Goal: Information Seeking & Learning: Learn about a topic

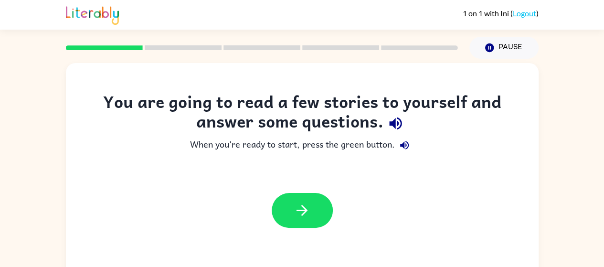
click at [318, 223] on button "button" at bounding box center [302, 210] width 61 height 35
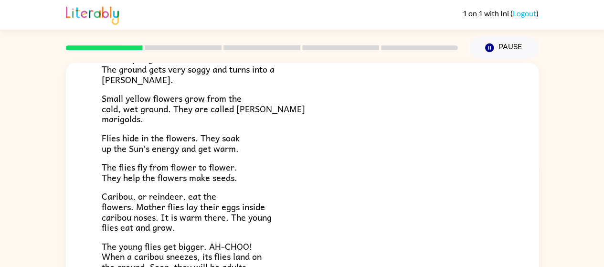
click at [21, 207] on div "Tundra Near the top of the world is land called tundra. The tundra is flat and …" at bounding box center [302, 197] width 604 height 277
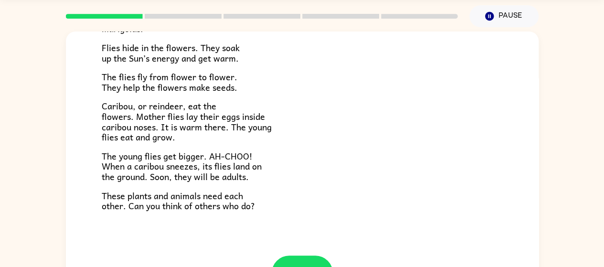
scroll to position [69, 0]
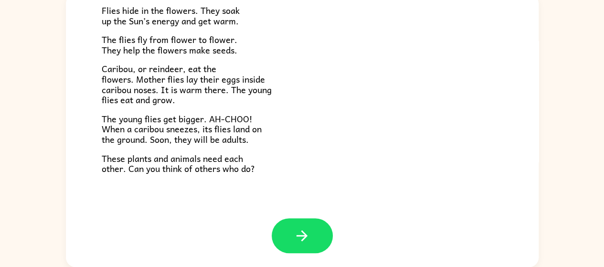
click at [280, 231] on button "button" at bounding box center [302, 235] width 61 height 35
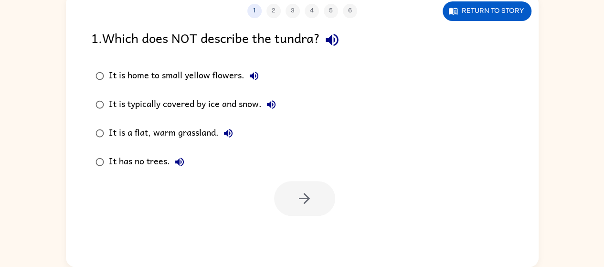
scroll to position [0, 0]
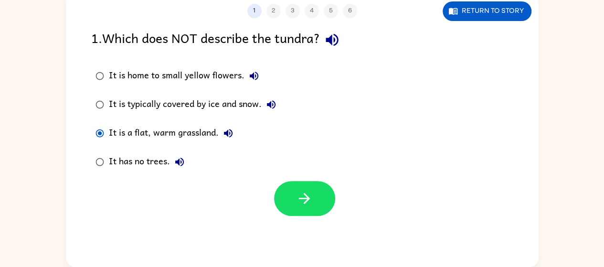
click at [285, 196] on button "button" at bounding box center [304, 198] width 61 height 35
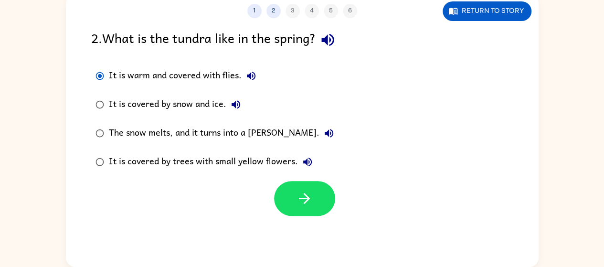
click at [305, 198] on icon "button" at bounding box center [304, 198] width 11 height 11
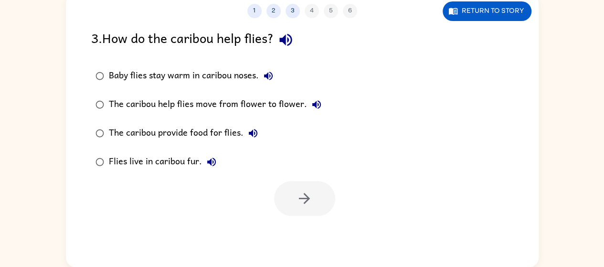
click at [119, 75] on div "Baby flies stay warm in caribou noses." at bounding box center [193, 75] width 169 height 19
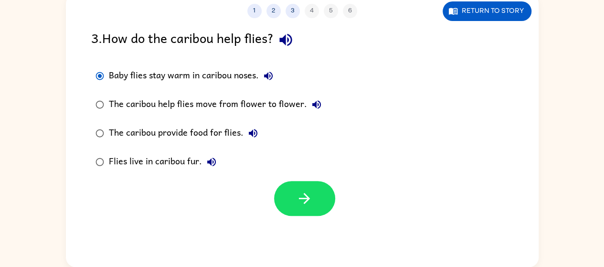
click at [308, 201] on icon "button" at bounding box center [304, 198] width 17 height 17
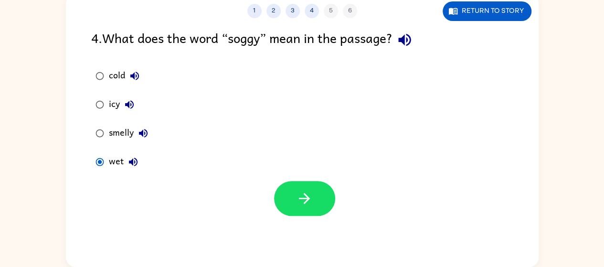
click at [302, 205] on icon "button" at bounding box center [304, 198] width 17 height 17
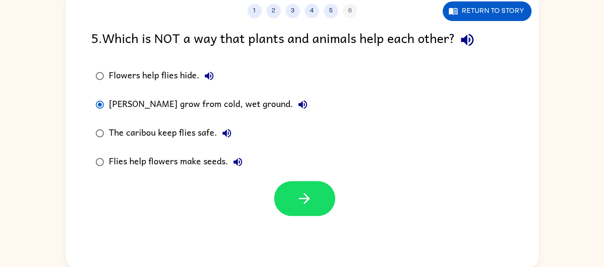
click at [321, 198] on button "button" at bounding box center [304, 198] width 61 height 35
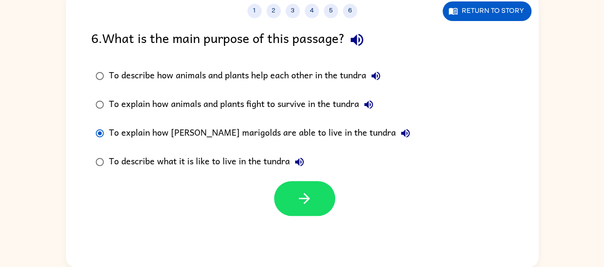
click at [109, 104] on div "To explain how animals and plants fight to survive in the tundra" at bounding box center [243, 104] width 269 height 19
click at [198, 63] on label "To describe how animals and plants help each other in the tundra" at bounding box center [253, 76] width 334 height 29
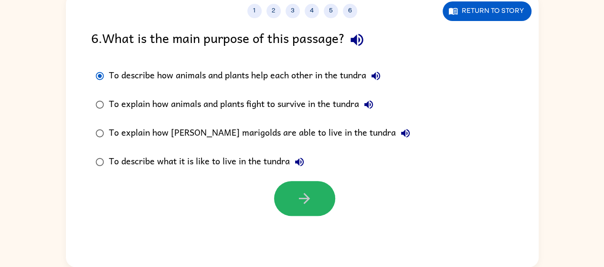
click at [280, 194] on button "button" at bounding box center [304, 198] width 61 height 35
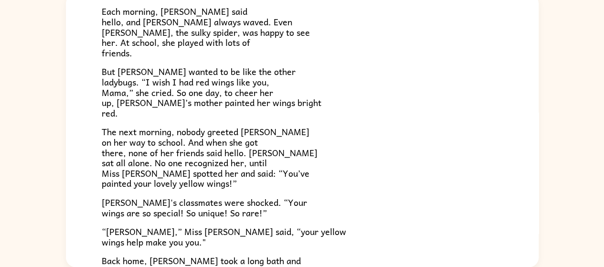
scroll to position [126, 0]
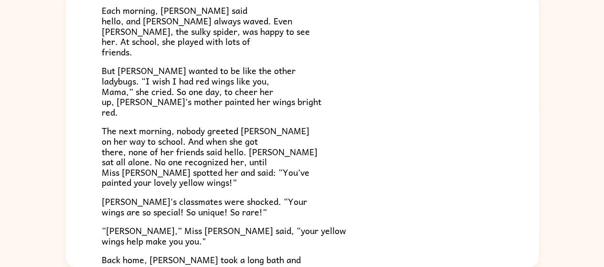
click at [50, 162] on div "[PERSON_NAME] [PERSON_NAME] the ladybug was a special bug. Unlike all her frien…" at bounding box center [302, 128] width 604 height 277
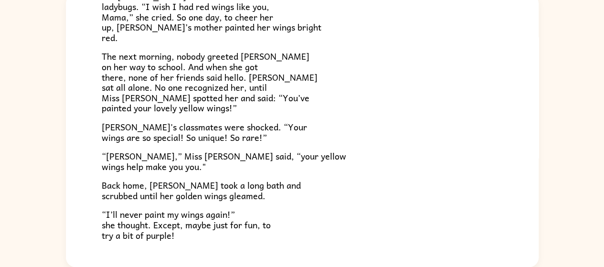
scroll to position [267, 0]
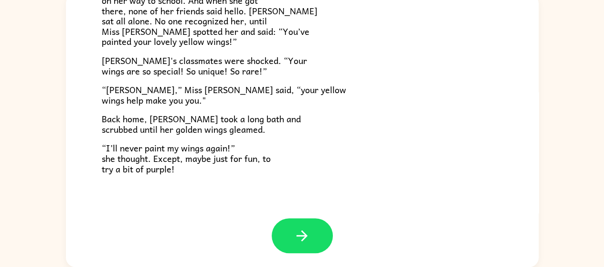
click at [303, 229] on icon "button" at bounding box center [302, 235] width 17 height 17
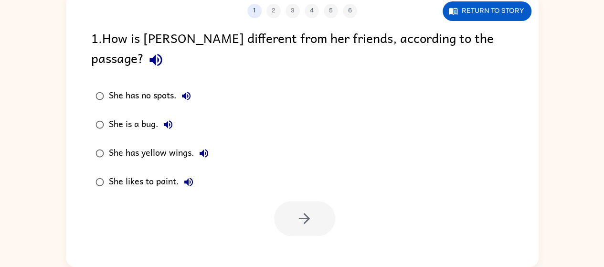
click at [113, 144] on div "She has yellow wings." at bounding box center [161, 153] width 105 height 19
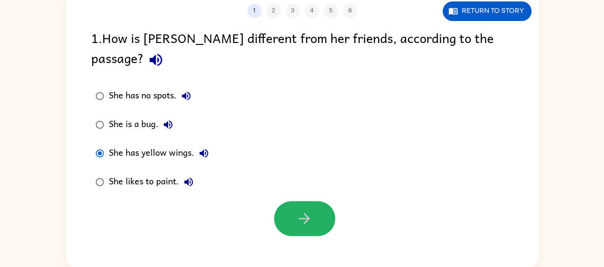
click at [316, 201] on button "button" at bounding box center [304, 218] width 61 height 35
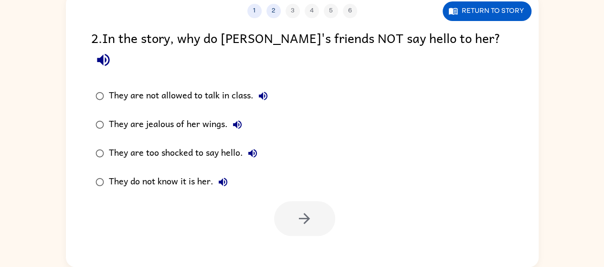
click at [125, 172] on div "They do not know it is her." at bounding box center [171, 181] width 124 height 19
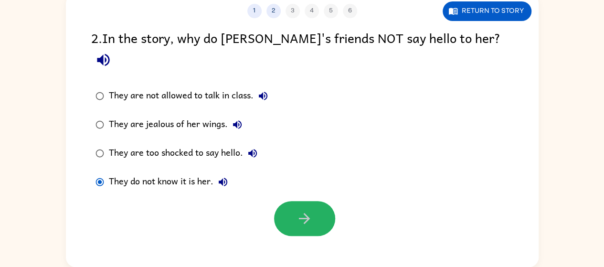
click at [326, 201] on button "button" at bounding box center [304, 218] width 61 height 35
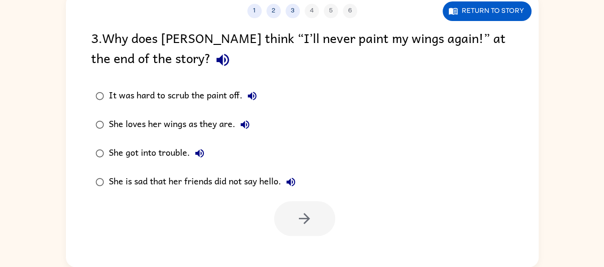
click at [162, 124] on div "She loves her wings as they are." at bounding box center [182, 124] width 146 height 19
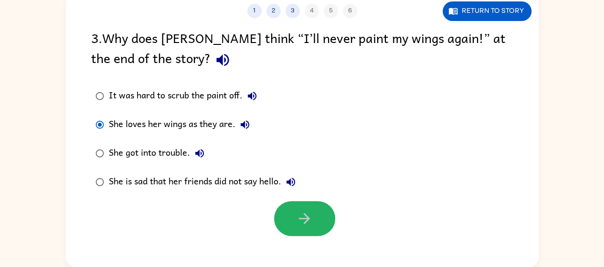
click at [320, 220] on button "button" at bounding box center [304, 218] width 61 height 35
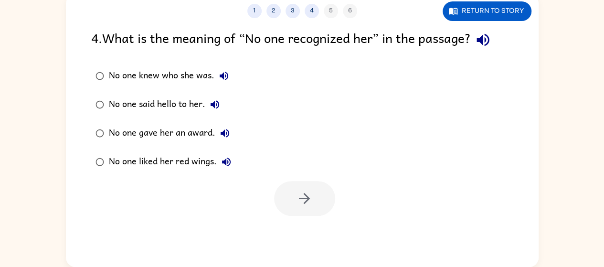
click at [162, 102] on div "No one said hello to her." at bounding box center [167, 104] width 116 height 19
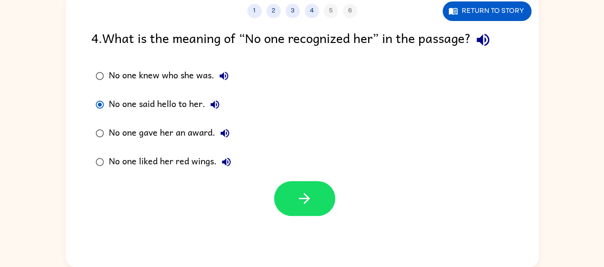
click at [173, 75] on div "No one knew who she was." at bounding box center [171, 75] width 125 height 19
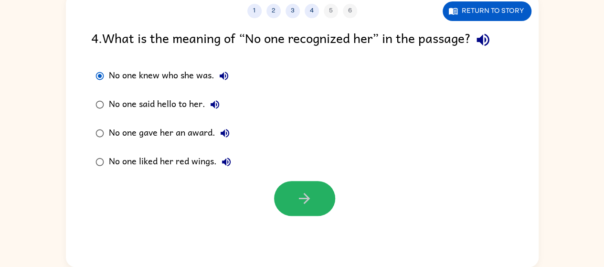
click at [289, 197] on button "button" at bounding box center [304, 198] width 61 height 35
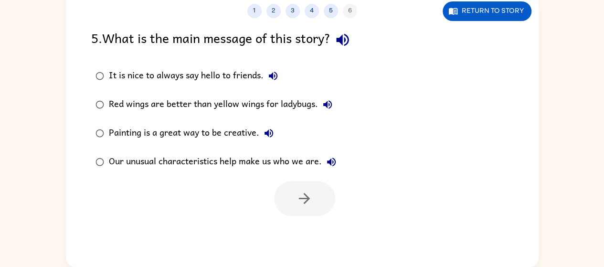
click at [144, 156] on div "Our unusual characteristics help make us who we are." at bounding box center [225, 161] width 232 height 19
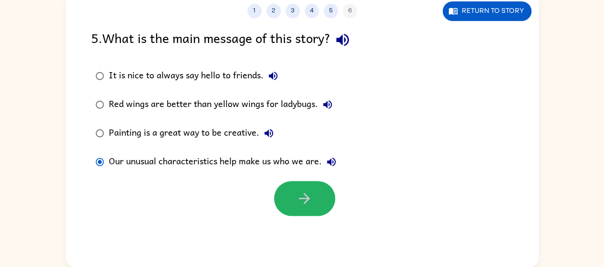
click at [294, 209] on button "button" at bounding box center [304, 198] width 61 height 35
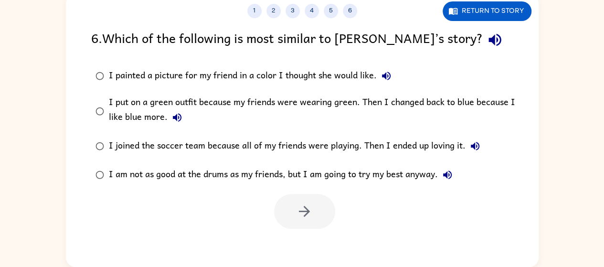
click at [250, 113] on div "I put on a green outfit because my friends were wearing green. Then I changed b…" at bounding box center [318, 111] width 418 height 32
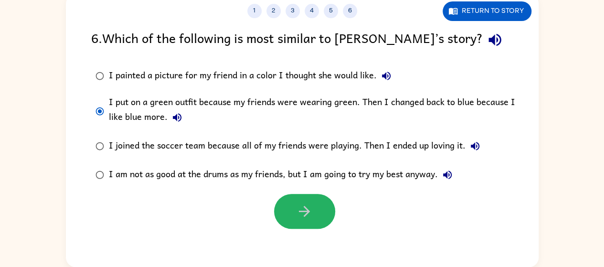
click at [322, 208] on button "button" at bounding box center [304, 211] width 61 height 35
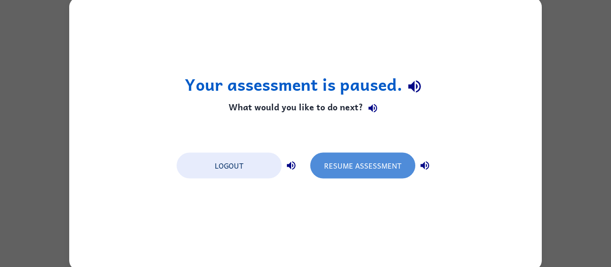
click at [320, 164] on button "Resume Assessment" at bounding box center [363, 165] width 105 height 26
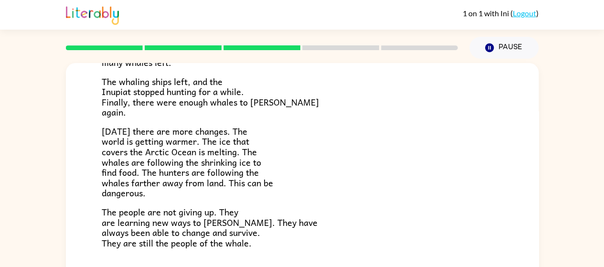
scroll to position [322, 0]
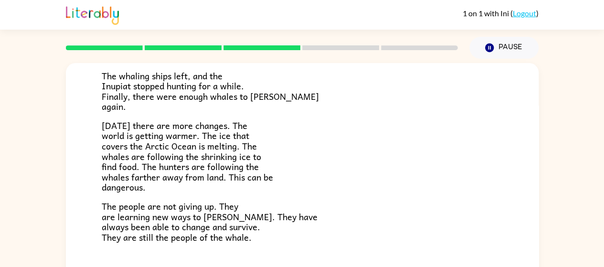
click at [421, 253] on div "The People of the Whale A group of [DEMOGRAPHIC_DATA] lives along the coast of …" at bounding box center [302, 14] width 473 height 546
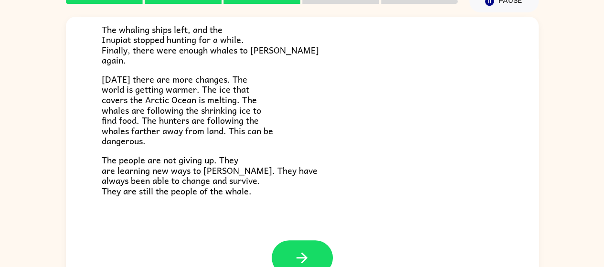
scroll to position [69, 0]
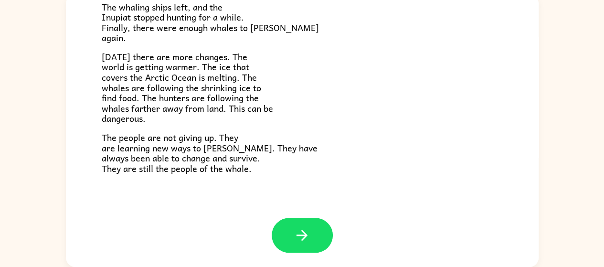
click at [303, 235] on icon "button" at bounding box center [302, 235] width 11 height 11
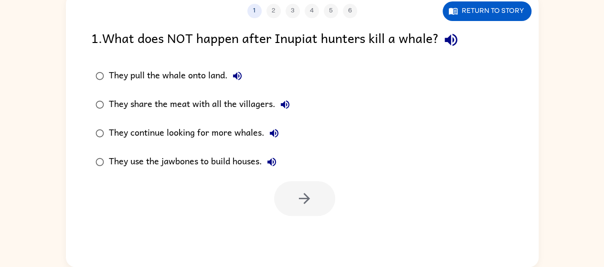
click at [118, 68] on div "They pull the whale onto land." at bounding box center [178, 75] width 138 height 19
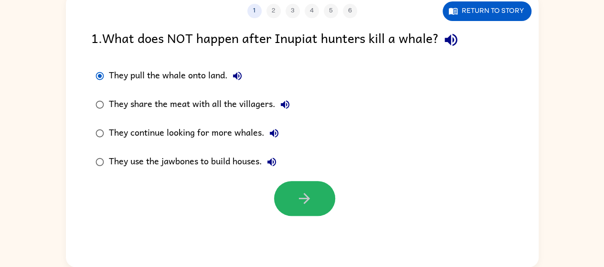
click at [317, 197] on button "button" at bounding box center [304, 198] width 61 height 35
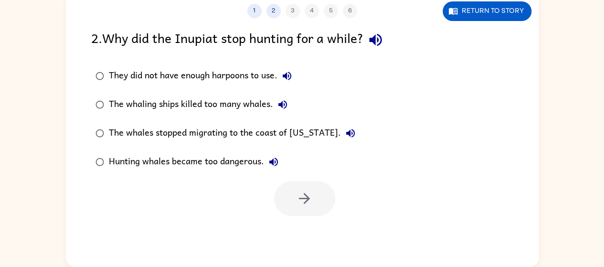
click at [129, 131] on div "The whales stopped migrating to the coast of [US_STATE]." at bounding box center [234, 133] width 251 height 19
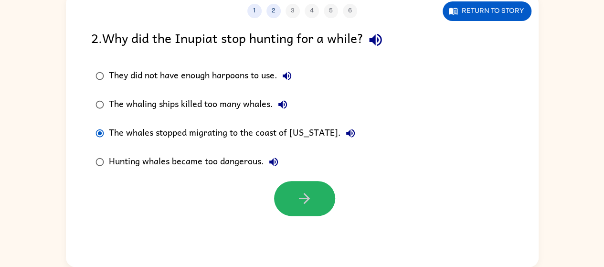
click at [300, 186] on button "button" at bounding box center [304, 198] width 61 height 35
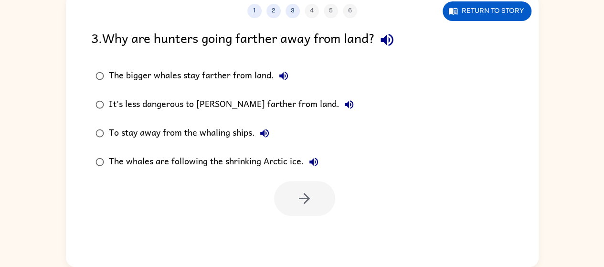
click at [182, 158] on div "The whales are following the shrinking Arctic ice." at bounding box center [216, 161] width 214 height 19
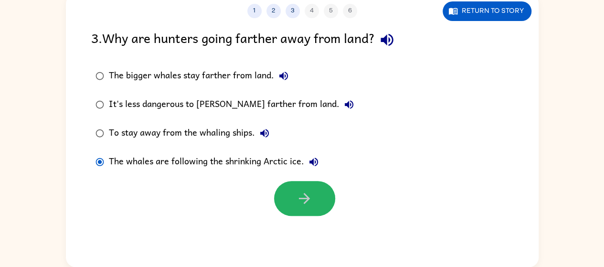
click at [314, 195] on button "button" at bounding box center [304, 198] width 61 height 35
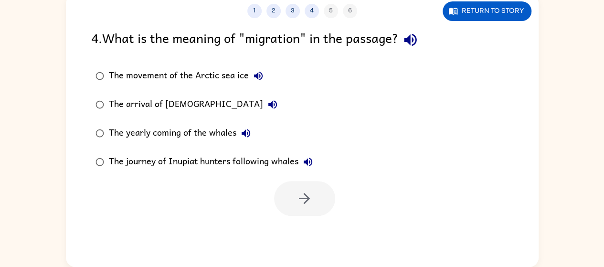
click at [148, 134] on div "The yearly coming of the whales" at bounding box center [182, 133] width 147 height 19
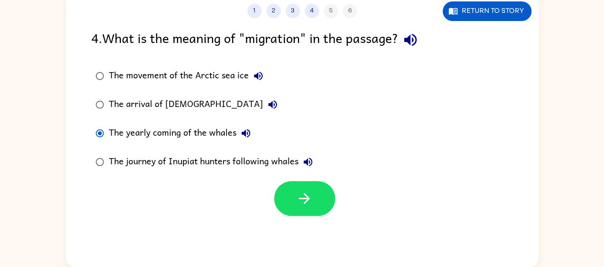
click at [309, 182] on button "button" at bounding box center [304, 198] width 61 height 35
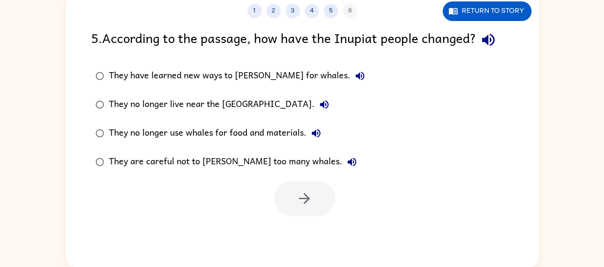
click at [214, 75] on div "They have learned new ways to [PERSON_NAME] for whales." at bounding box center [239, 75] width 261 height 19
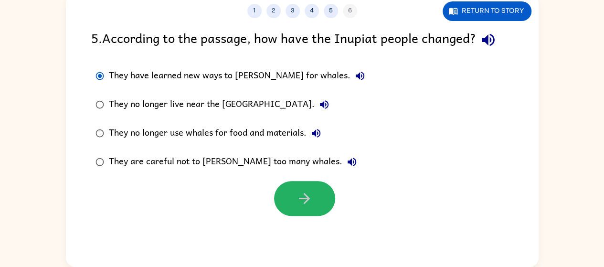
click at [297, 197] on icon "button" at bounding box center [304, 198] width 17 height 17
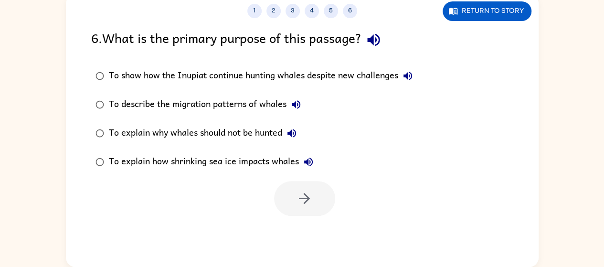
click at [172, 132] on div "To explain why whales should not be hunted" at bounding box center [205, 133] width 193 height 19
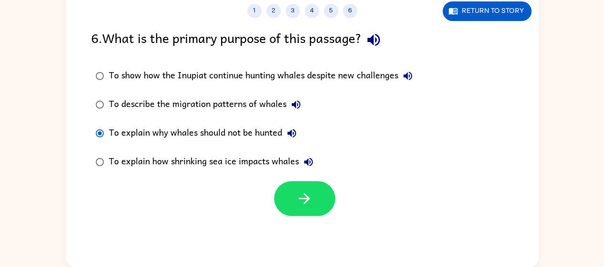
click at [160, 166] on div "To explain how shrinking sea ice impacts whales" at bounding box center [213, 161] width 209 height 19
click at [233, 140] on div "To explain why whales should not be hunted" at bounding box center [205, 133] width 193 height 19
click at [316, 201] on button "button" at bounding box center [304, 198] width 61 height 35
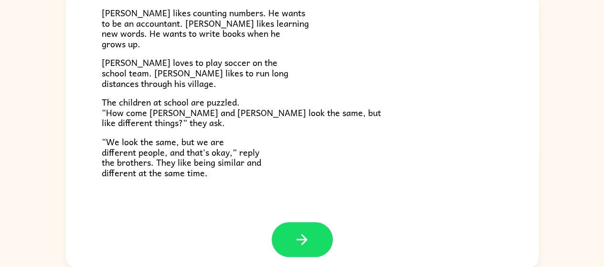
scroll to position [206, 0]
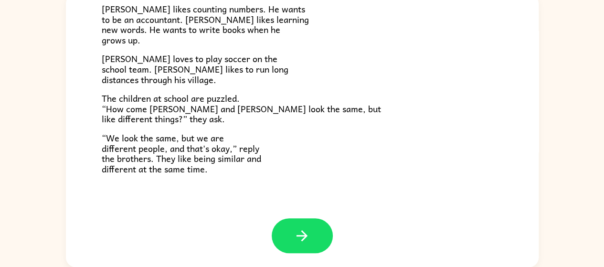
click at [298, 240] on icon "button" at bounding box center [302, 235] width 11 height 11
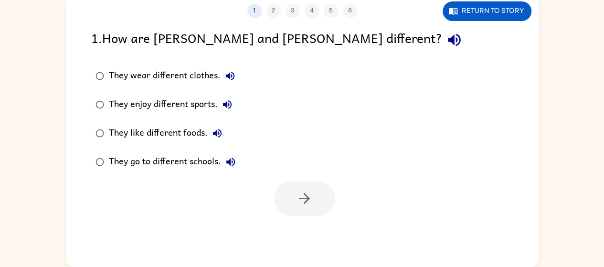
scroll to position [0, 0]
click at [184, 111] on div "They enjoy different sports." at bounding box center [173, 104] width 128 height 19
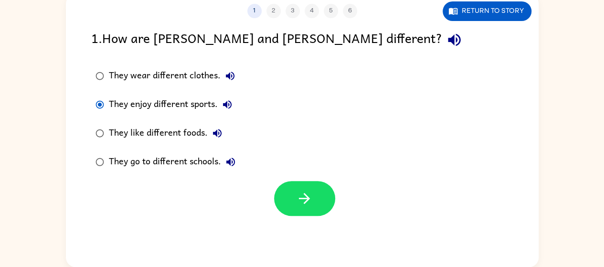
click at [317, 204] on button "button" at bounding box center [304, 198] width 61 height 35
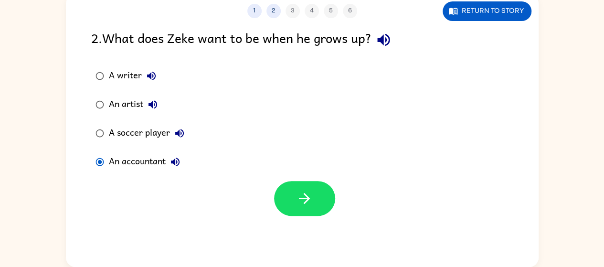
click at [126, 69] on div "A writer" at bounding box center [135, 75] width 52 height 19
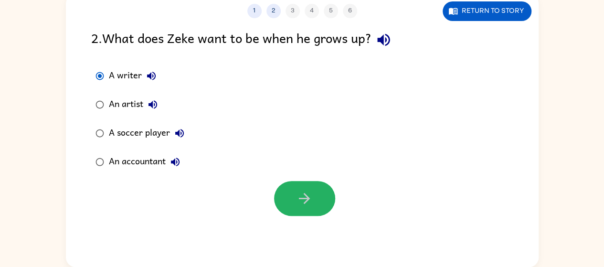
click at [322, 209] on button "button" at bounding box center [304, 198] width 61 height 35
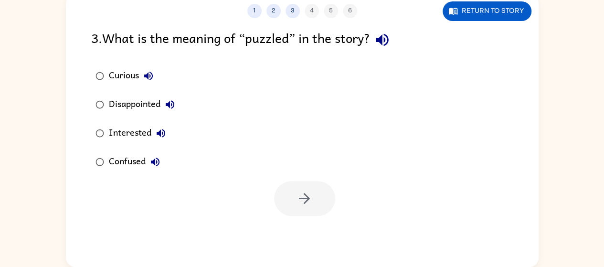
click at [134, 142] on div "Interested" at bounding box center [140, 133] width 62 height 19
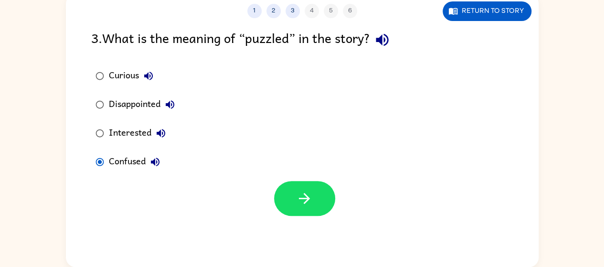
click at [117, 80] on div "Curious" at bounding box center [133, 75] width 49 height 19
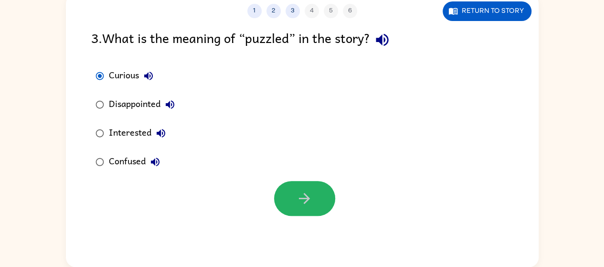
click at [303, 193] on icon "button" at bounding box center [304, 198] width 17 height 17
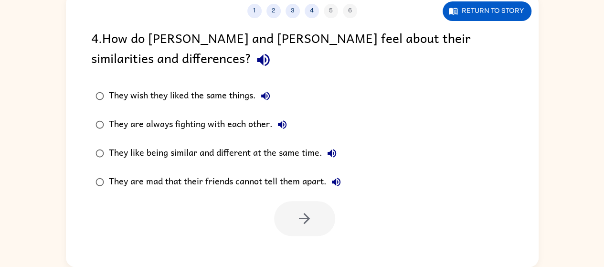
click at [198, 155] on div "They like being similar and different at the same time." at bounding box center [225, 153] width 233 height 19
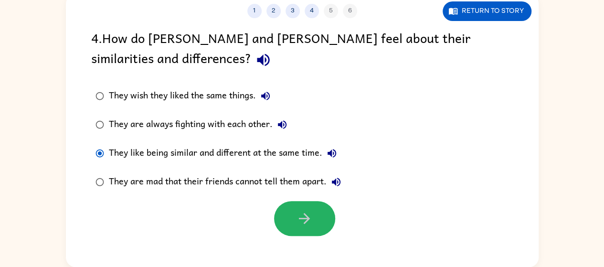
click at [292, 218] on button "button" at bounding box center [304, 218] width 61 height 35
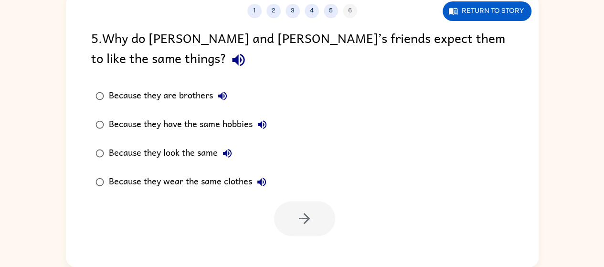
click at [168, 150] on div "Because they look the same" at bounding box center [173, 153] width 128 height 19
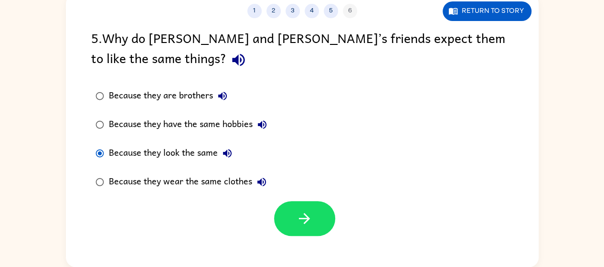
click at [161, 181] on div "Because they wear the same clothes" at bounding box center [190, 181] width 162 height 19
click at [206, 143] on label "Because they look the same" at bounding box center [181, 153] width 191 height 29
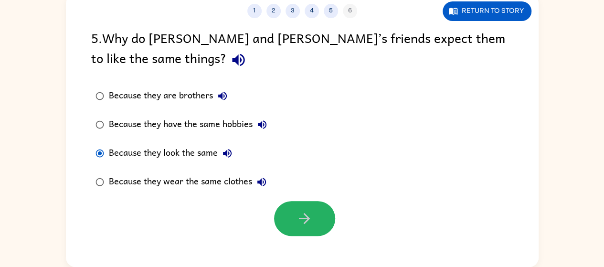
click at [318, 208] on button "button" at bounding box center [304, 218] width 61 height 35
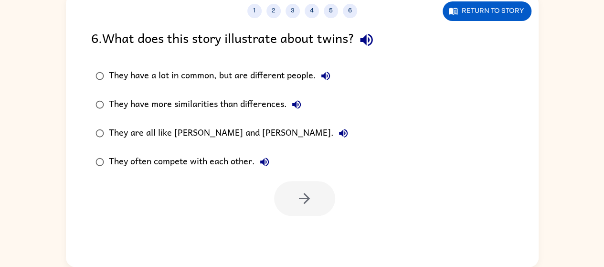
click at [275, 84] on div "They have a lot in common, but are different people." at bounding box center [222, 75] width 226 height 19
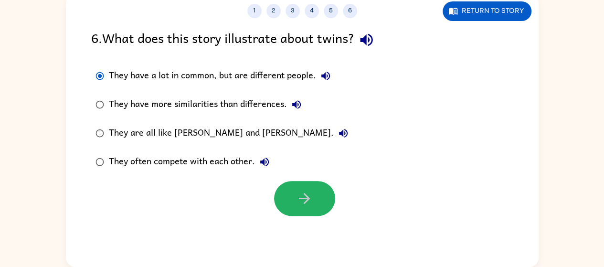
click at [295, 188] on button "button" at bounding box center [304, 198] width 61 height 35
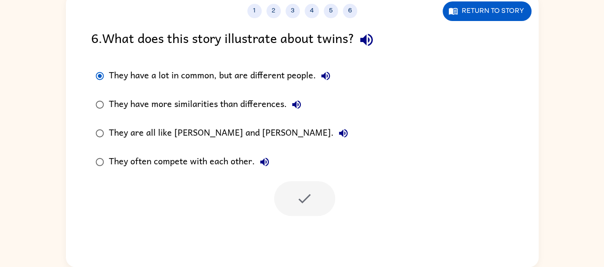
scroll to position [52, 0]
